Goal: Complete application form

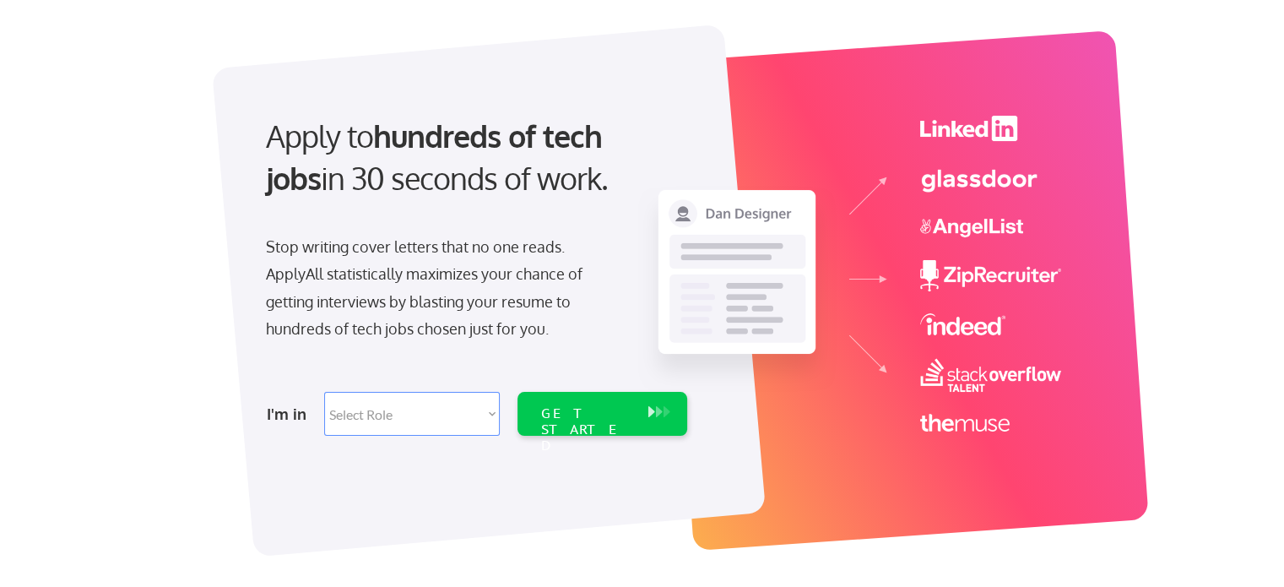
scroll to position [118, 0]
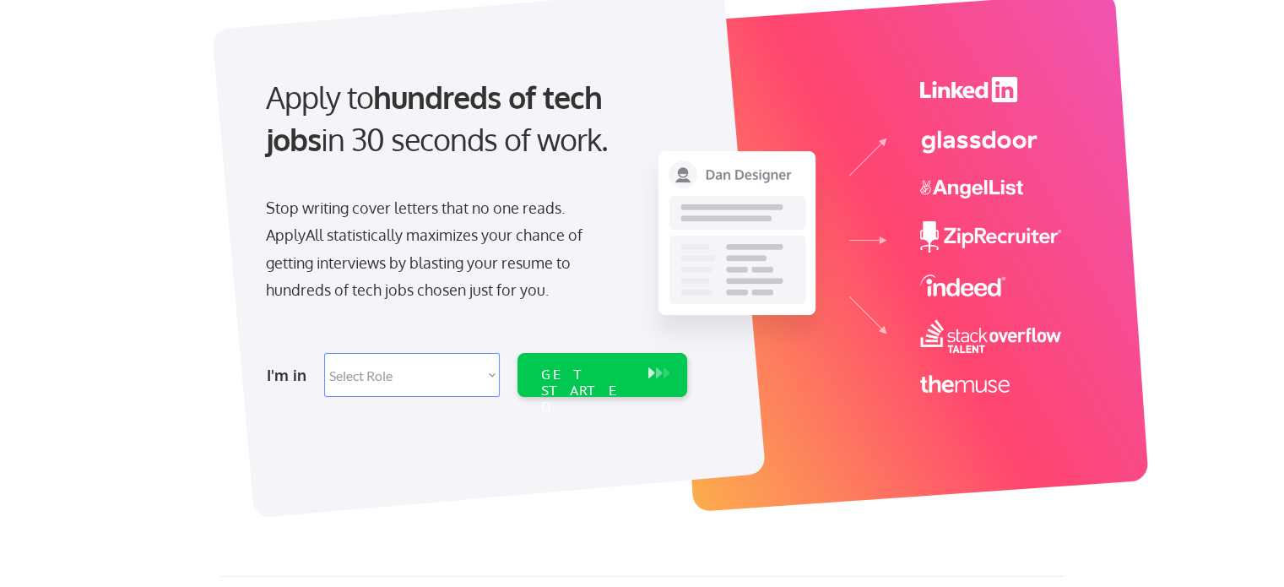
click at [440, 361] on select "Select Role Software Engineering Product Management Customer Success Sales UI/U…" at bounding box center [412, 375] width 176 height 44
select select ""marketing___comms""
click at [324, 353] on select "Select Role Software Engineering Product Management Customer Success Sales UI/U…" at bounding box center [412, 375] width 176 height 44
select select ""marketing___comms""
click at [486, 376] on select "Select Role Software Engineering Product Management Customer Success Sales UI/U…" at bounding box center [412, 375] width 176 height 44
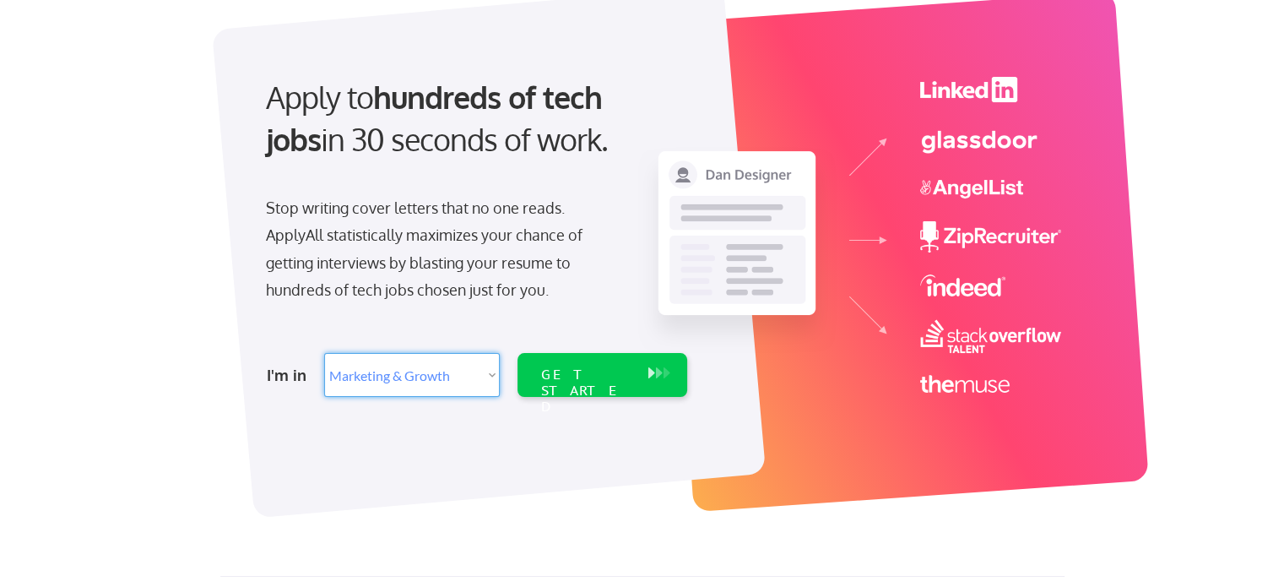
select select ""technical_project_program_mgmt""
click at [324, 353] on select "Select Role Software Engineering Product Management Customer Success Sales UI/U…" at bounding box center [412, 375] width 176 height 44
select select ""technical_project_program_mgmt""
click at [591, 361] on div "GET STARTED" at bounding box center [585, 375] width 107 height 44
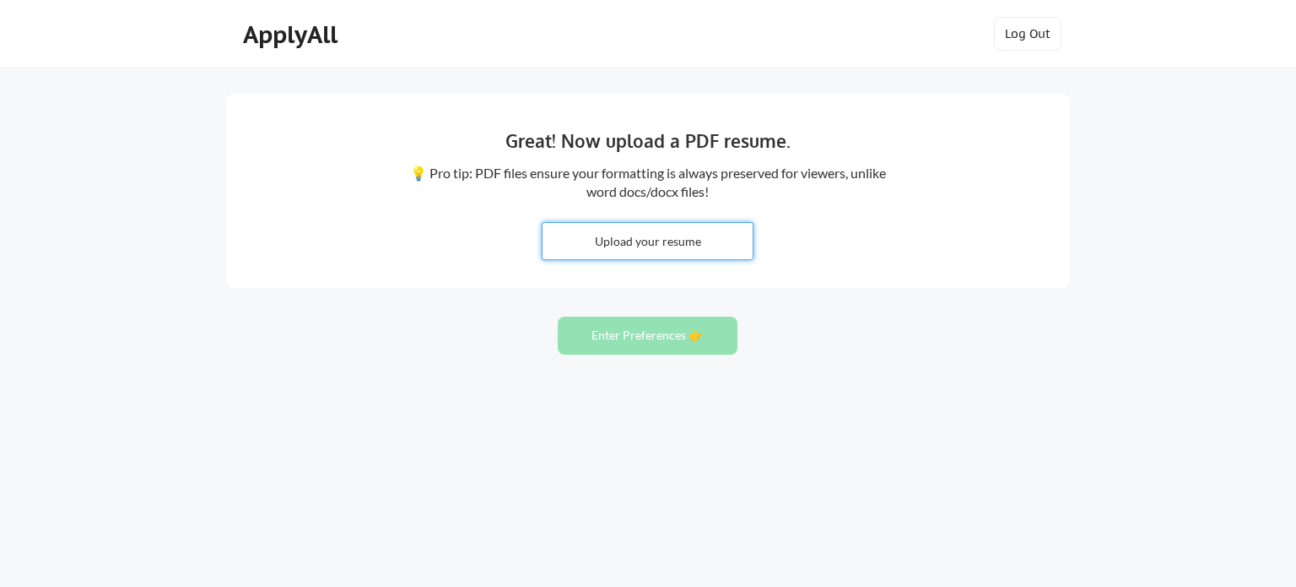
click at [641, 224] on input "file" at bounding box center [648, 241] width 210 height 36
type input "C:\fakepath\Siddhi K Resume 25.pdf"
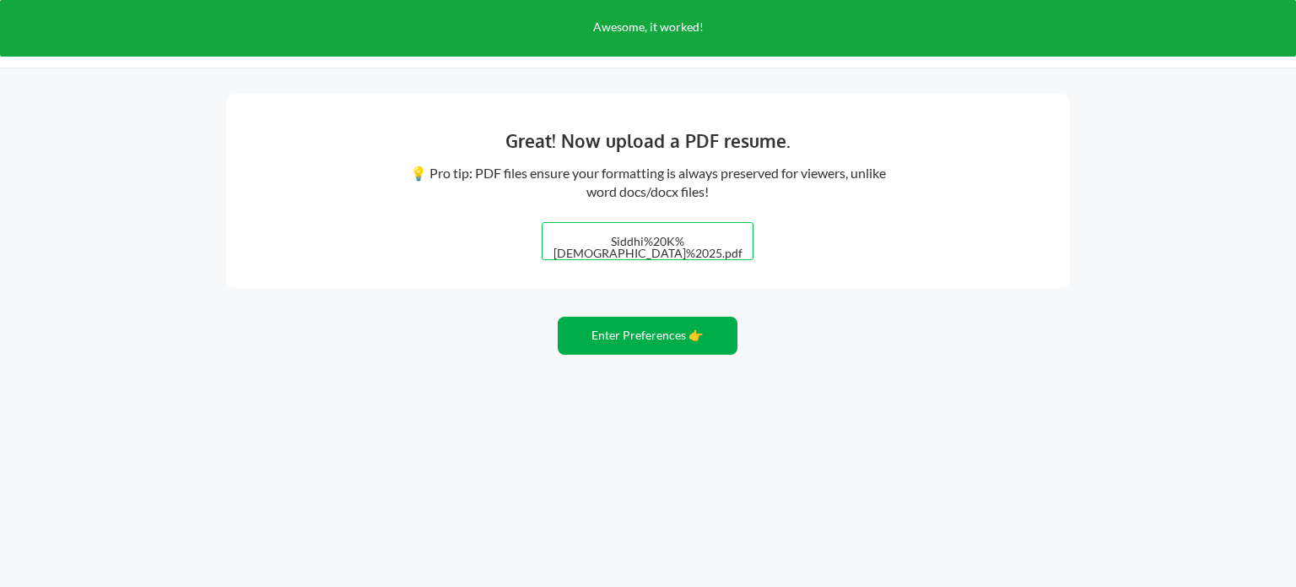
click at [630, 333] on button "Enter Preferences 👉" at bounding box center [648, 335] width 180 height 38
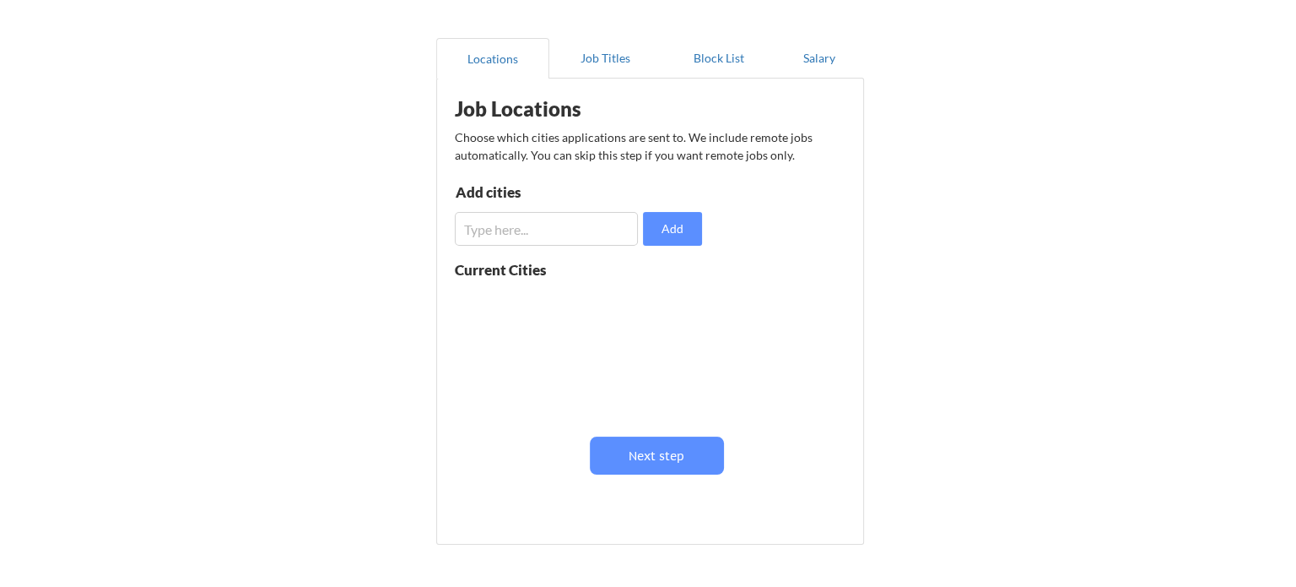
scroll to position [132, 0]
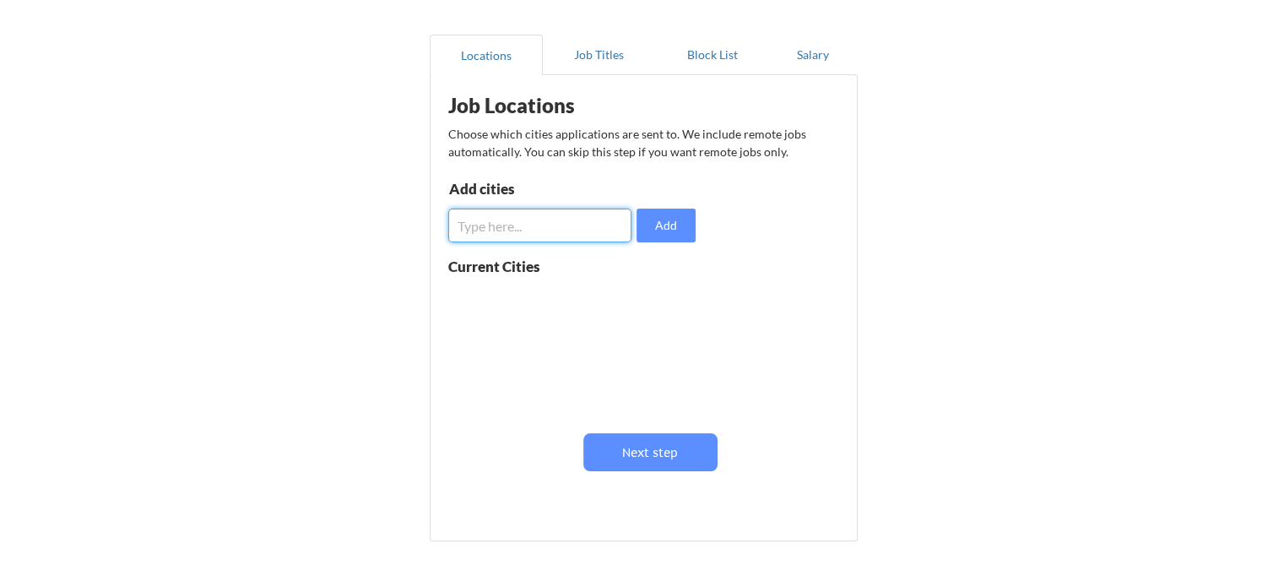
click at [553, 212] on input "input" at bounding box center [539, 225] width 183 height 34
type input "austin"
click at [663, 219] on button "Add" at bounding box center [665, 225] width 59 height 34
click at [577, 236] on input "input" at bounding box center [539, 225] width 183 height 34
type input "San Antonio"
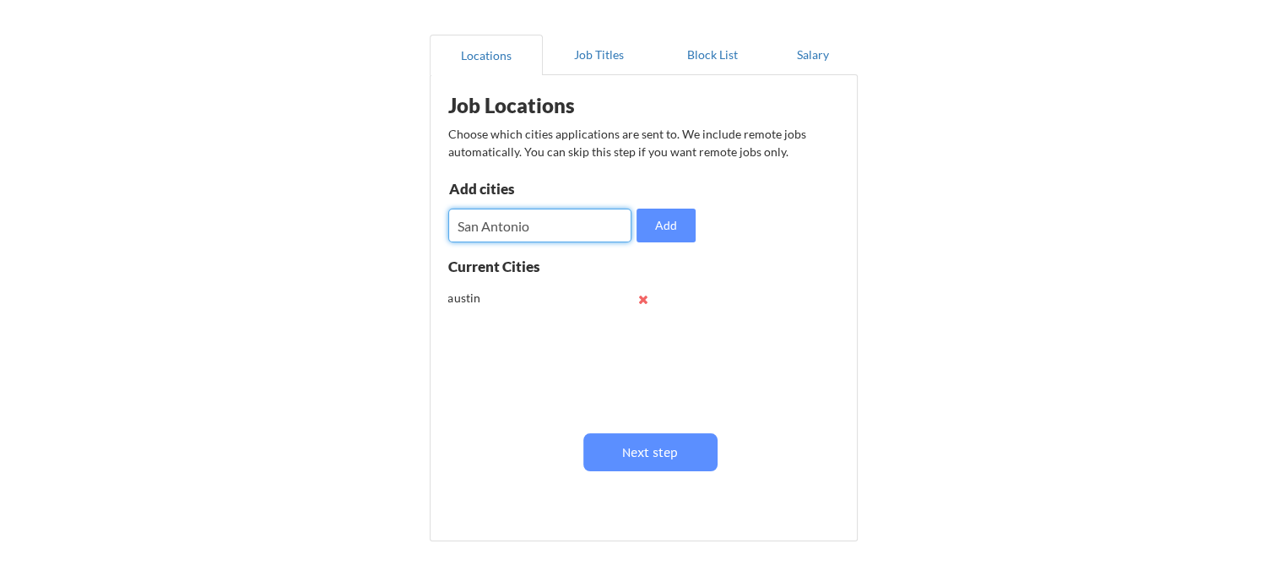
click at [697, 233] on div "Add cities Add" at bounding box center [574, 211] width 252 height 61
click at [660, 215] on button "Add" at bounding box center [665, 225] width 59 height 34
click at [544, 234] on input "input" at bounding box center [539, 225] width 183 height 34
type input "Dallas"
click at [659, 205] on div "Add cities Add" at bounding box center [574, 211] width 252 height 61
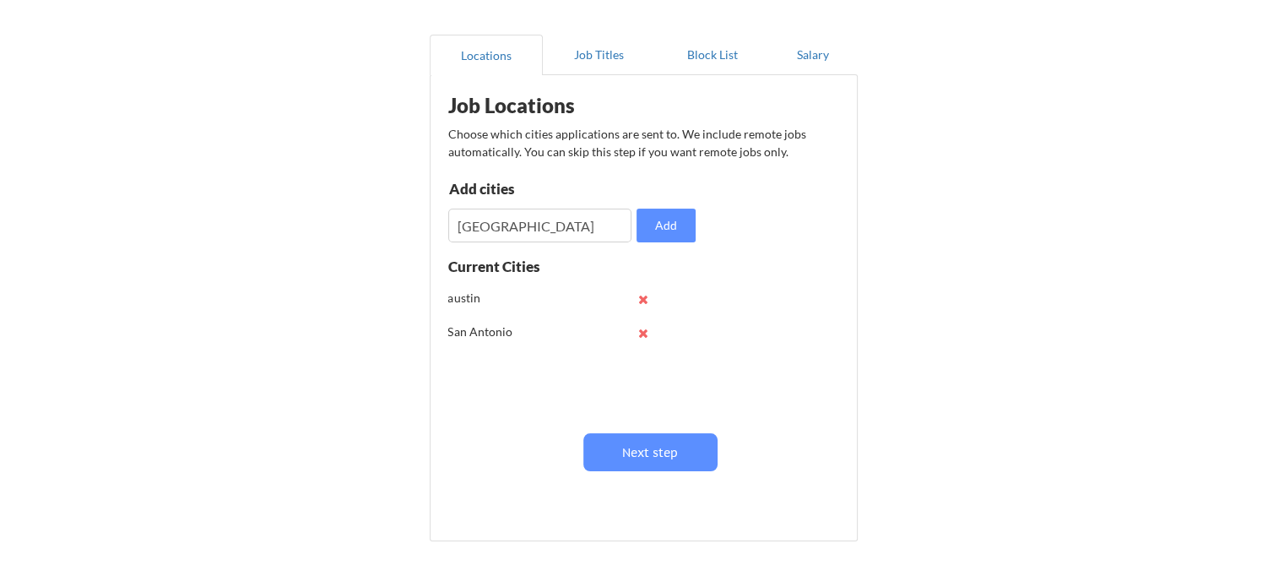
click at [662, 210] on button "Add" at bounding box center [665, 225] width 59 height 34
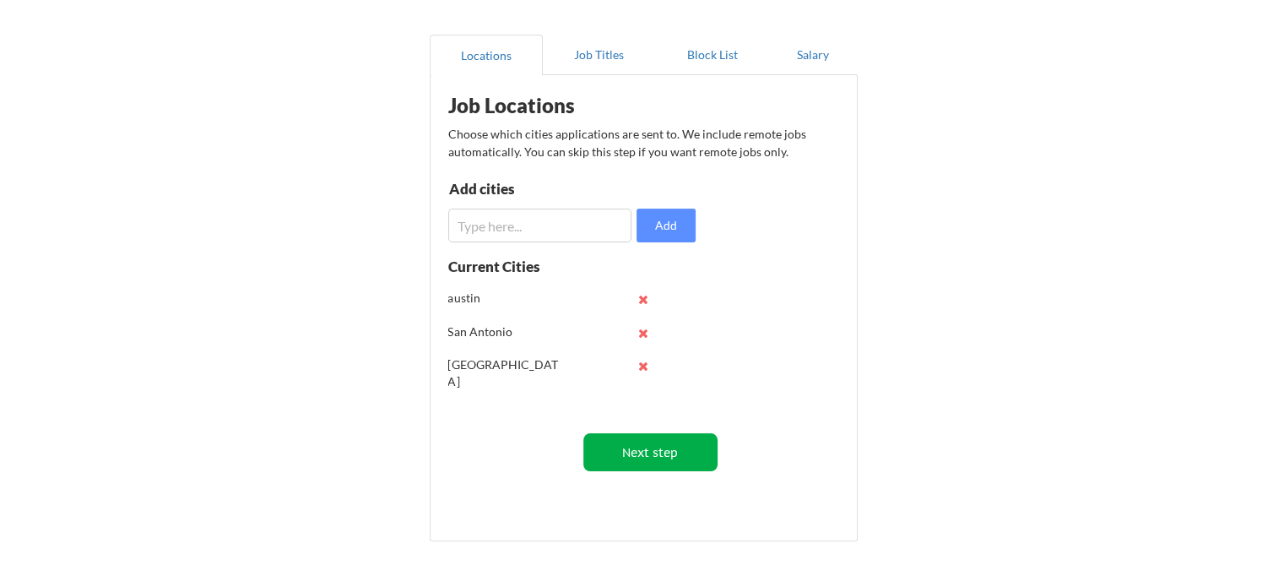
click at [668, 457] on button "Next step" at bounding box center [650, 452] width 134 height 38
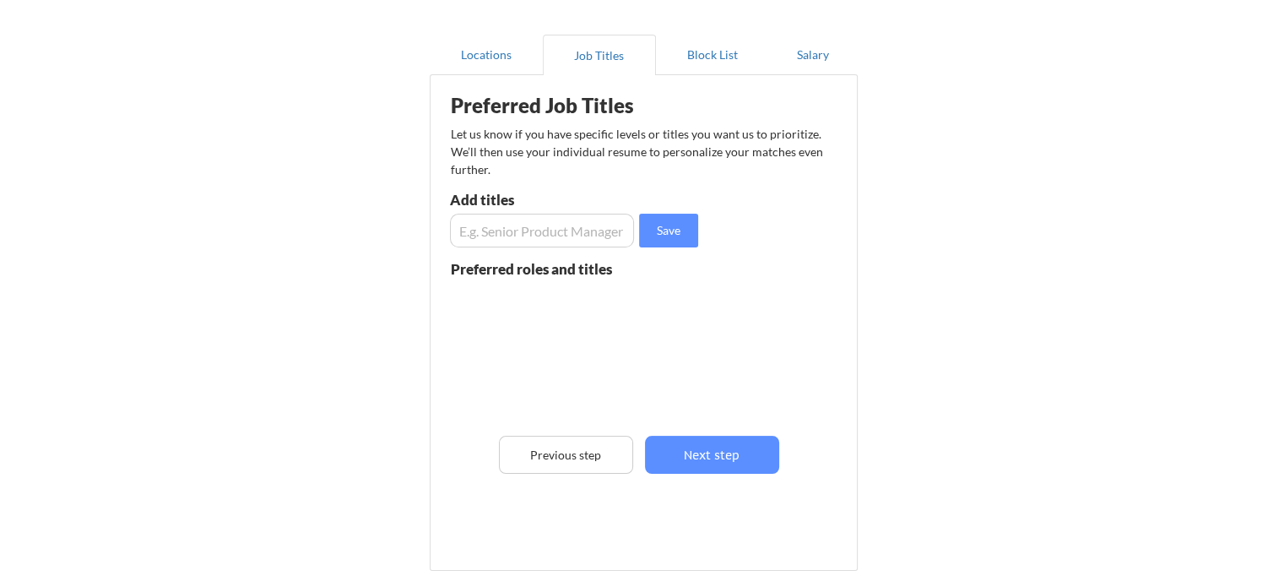
click at [556, 246] on div "Preferred Job Titles Let us know if you have specific levels or titles you want…" at bounding box center [647, 319] width 416 height 470
click at [556, 239] on input "input" at bounding box center [542, 231] width 184 height 34
type input "Marketing Coordinator"
click at [670, 235] on button "Save" at bounding box center [668, 231] width 59 height 34
click at [565, 230] on input "input" at bounding box center [542, 231] width 184 height 34
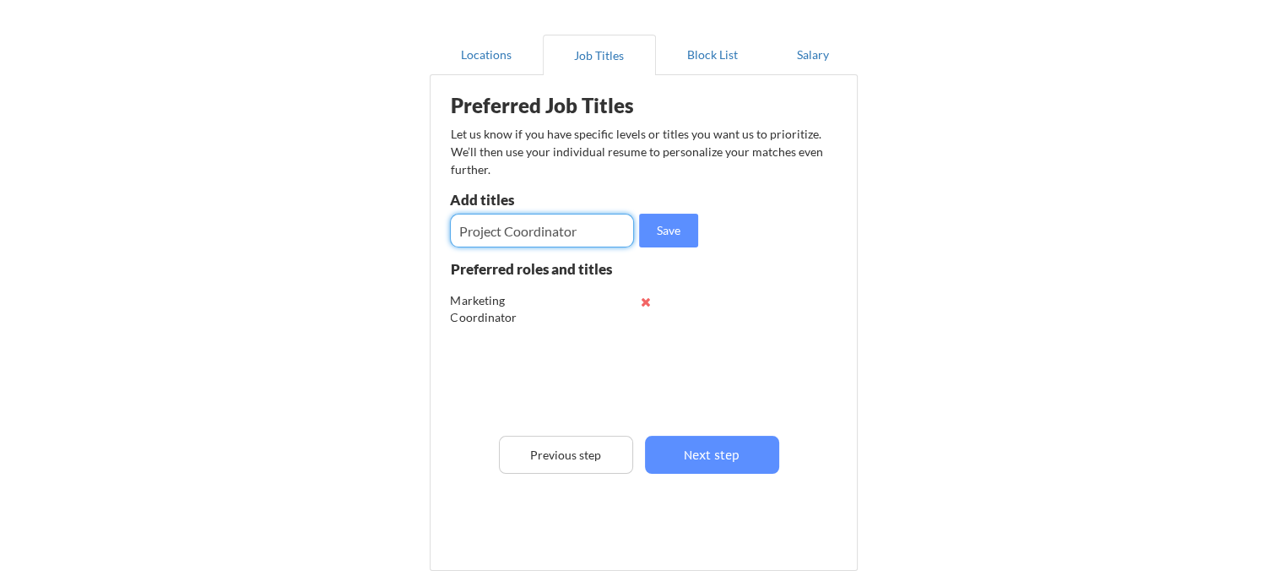
click at [629, 228] on input "input" at bounding box center [542, 231] width 184 height 34
type input "Project Coordinator"
click at [641, 230] on button "Save" at bounding box center [668, 231] width 59 height 34
click at [564, 219] on input "input" at bounding box center [542, 231] width 184 height 34
type input "Project Manager"
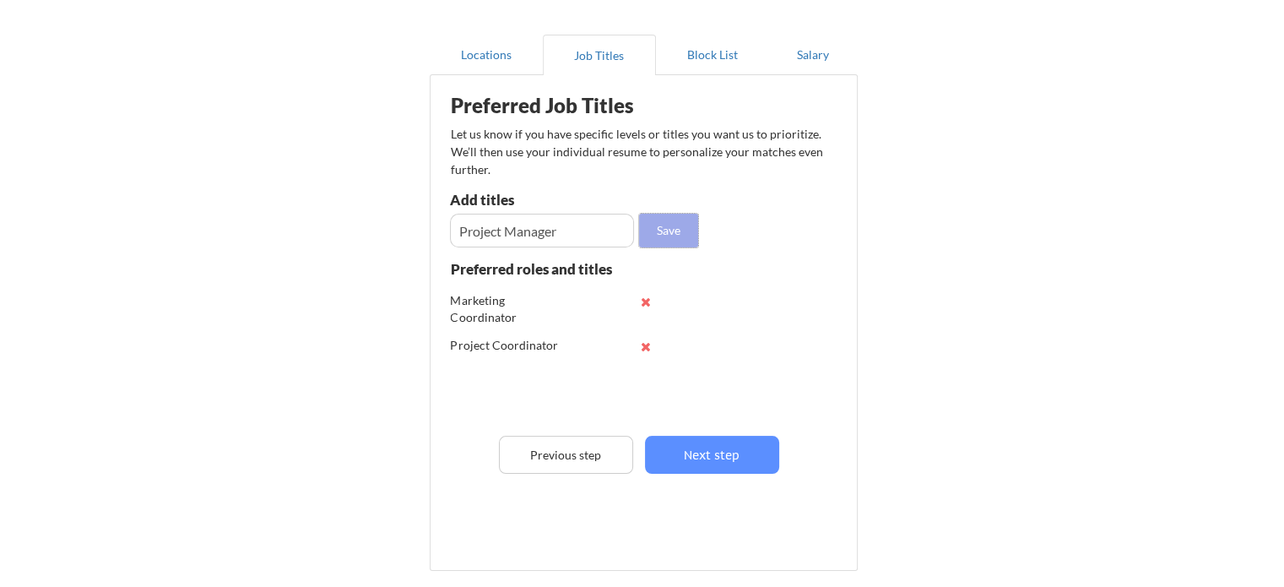
click at [662, 234] on button "Save" at bounding box center [668, 231] width 59 height 34
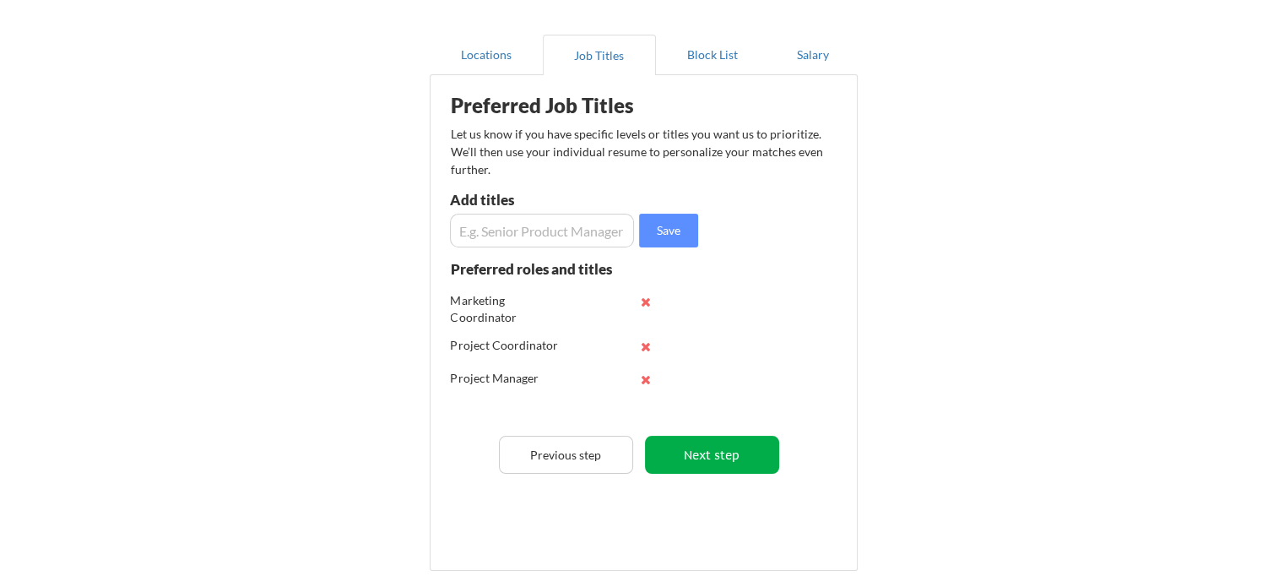
click at [717, 451] on button "Next step" at bounding box center [712, 454] width 134 height 38
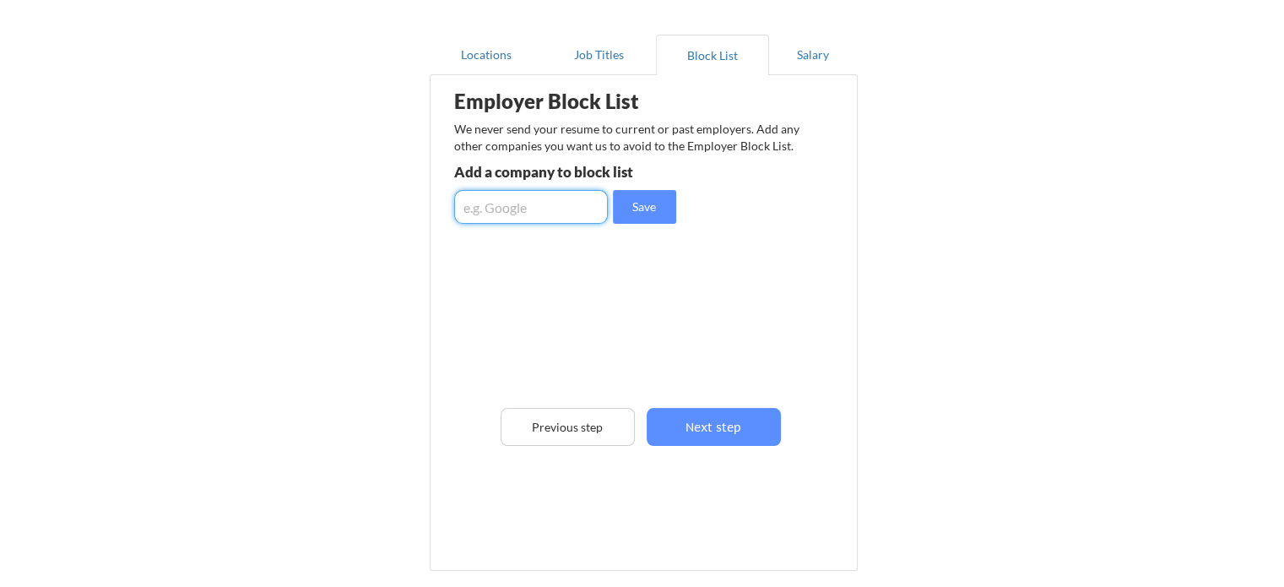
click at [556, 208] on input "input" at bounding box center [531, 207] width 154 height 34
click at [757, 410] on button "Next step" at bounding box center [713, 427] width 134 height 38
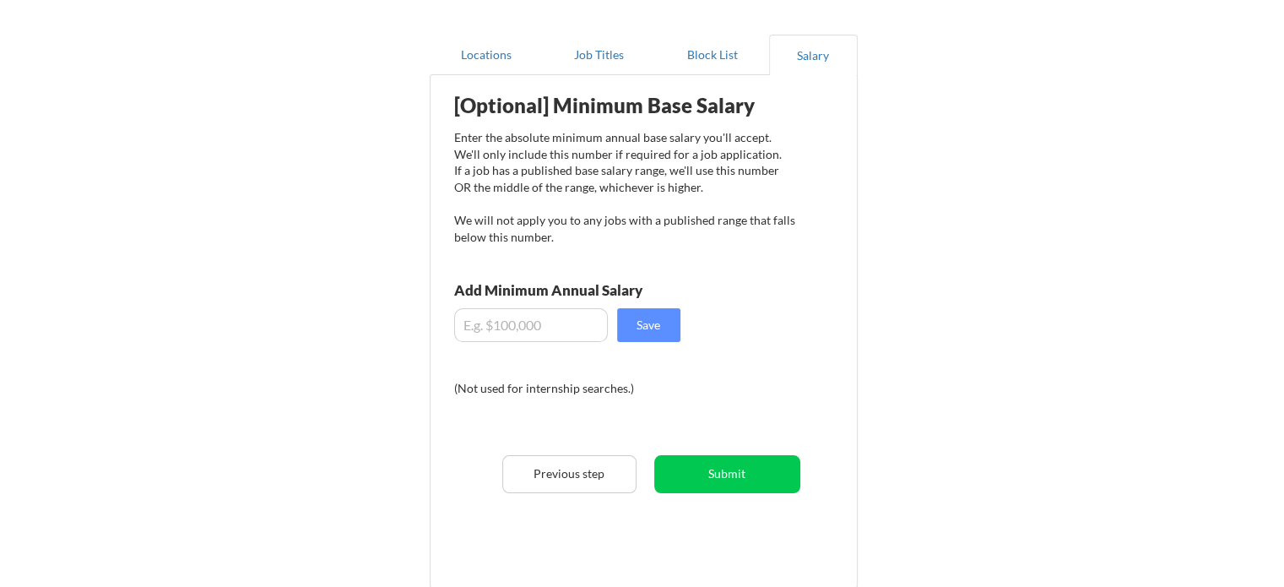
click at [482, 323] on input "input" at bounding box center [531, 325] width 154 height 34
type input "$5"
type input "$45,000"
click at [658, 337] on button "Save" at bounding box center [648, 325] width 63 height 34
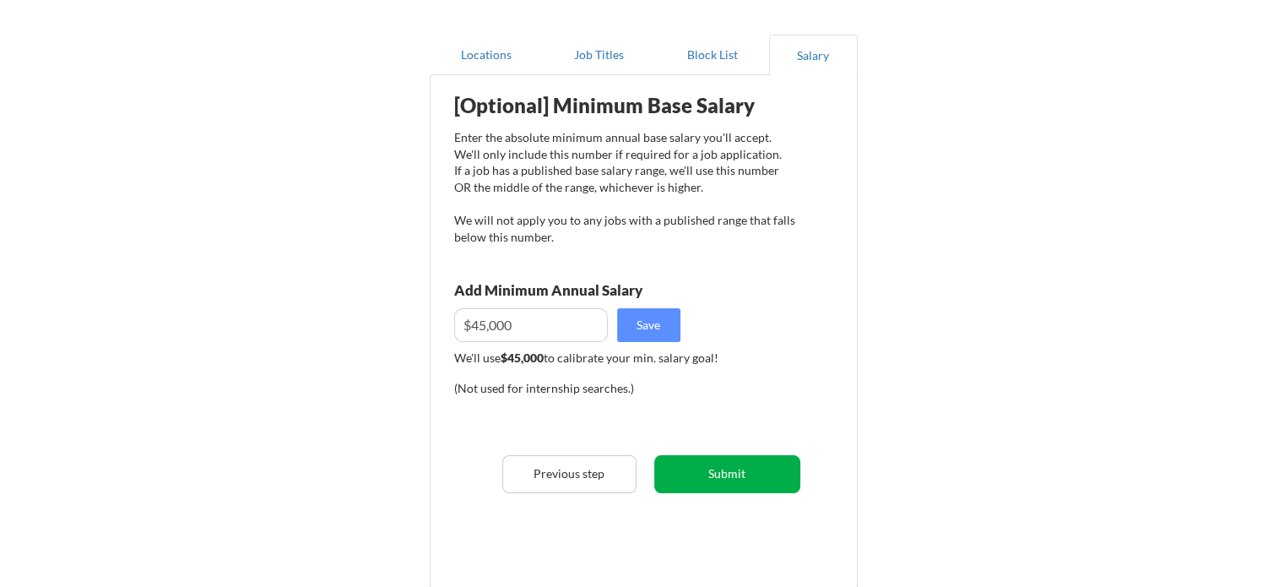
click at [733, 480] on button "Submit" at bounding box center [727, 474] width 146 height 38
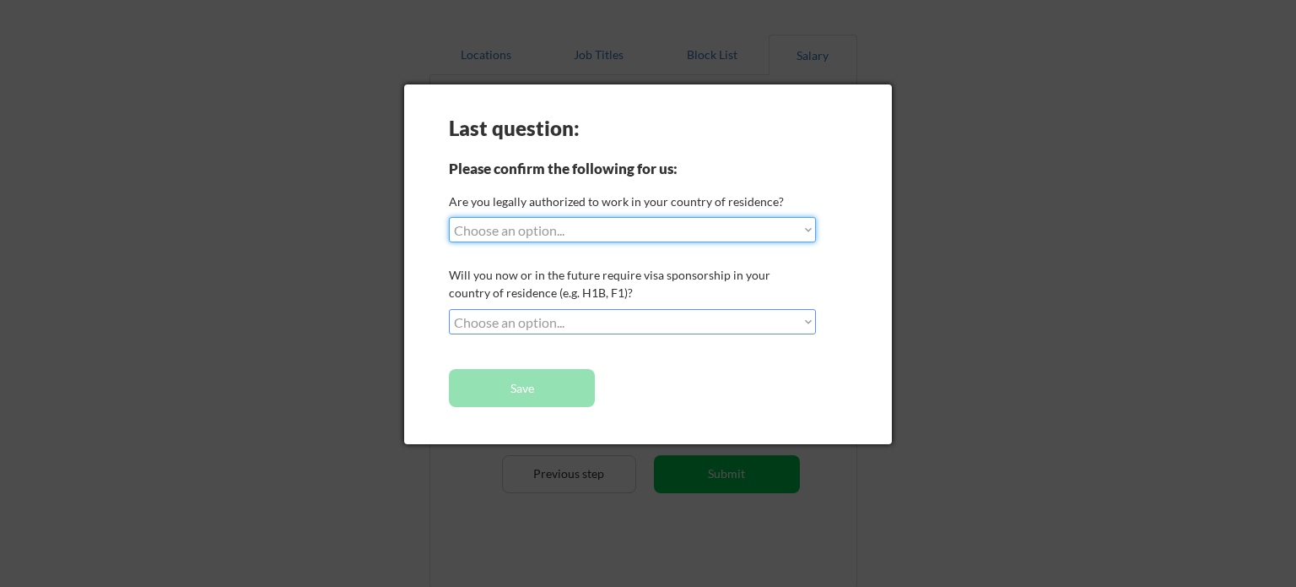
click at [530, 224] on select "Choose an option... Yes, I am a US Citizen Yes, I am a Canadian Citizen Yes, I …" at bounding box center [632, 229] width 367 height 25
select select ""yes__i_am_here_on_a_visa__h1b__opt__etc__""
click at [449, 217] on select "Choose an option... Yes, I am a US Citizen Yes, I am a Canadian Citizen Yes, I …" at bounding box center [632, 229] width 367 height 25
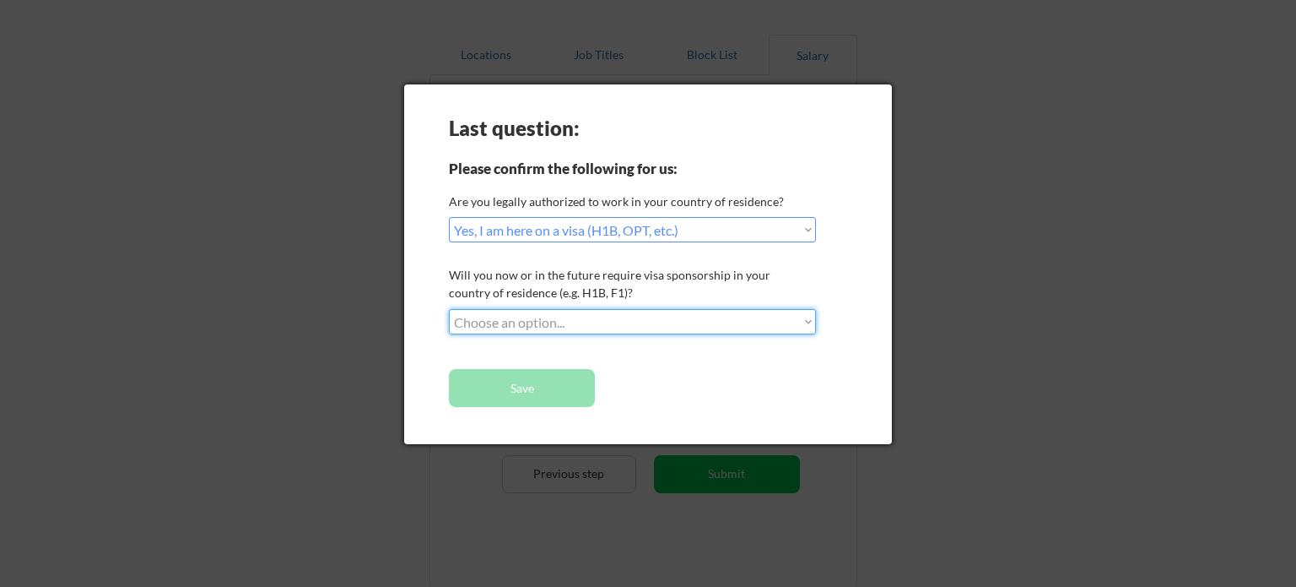
click at [550, 316] on select "Choose an option... No, I will not need sponsorship Yes, I will need sponsorship" at bounding box center [632, 321] width 367 height 25
select select ""no__i_will_not_need_sponsorship""
click at [449, 309] on select "Choose an option... No, I will not need sponsorship Yes, I will need sponsorship" at bounding box center [632, 321] width 367 height 25
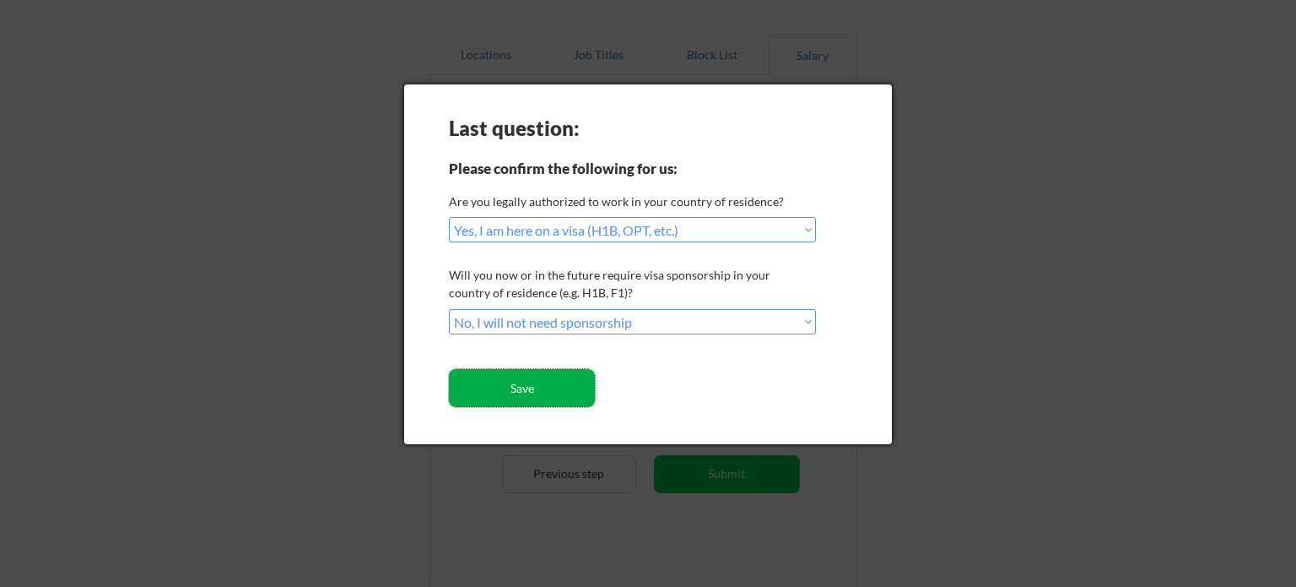
click at [552, 381] on button "Save" at bounding box center [522, 388] width 146 height 38
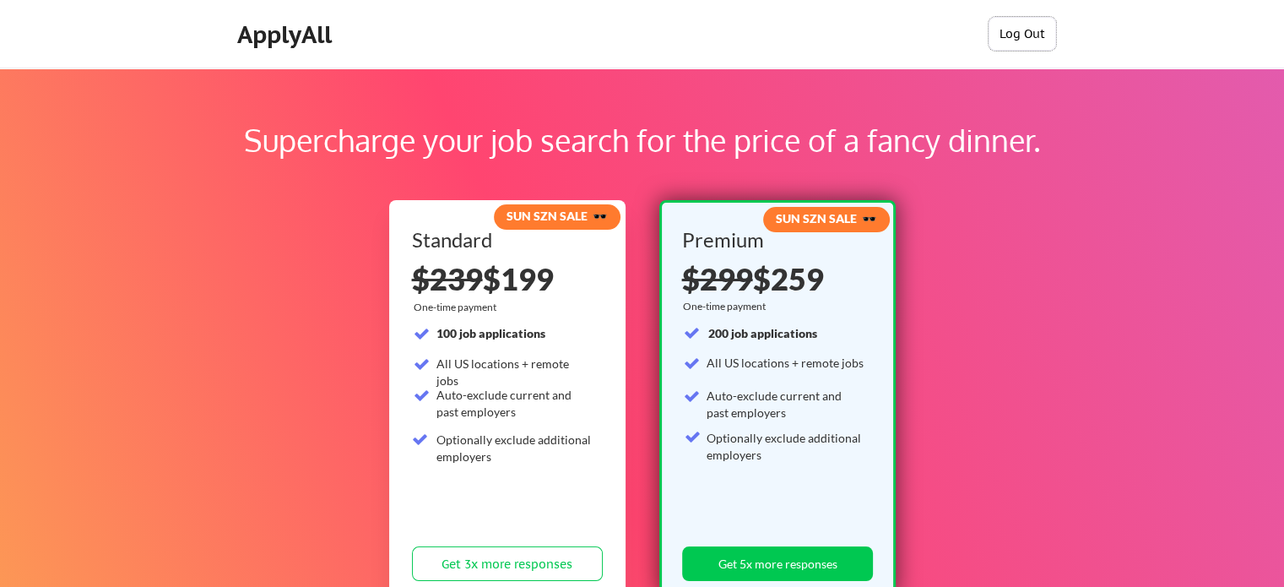
click at [1010, 38] on button "Log Out" at bounding box center [1022, 34] width 68 height 34
